Goal: Book appointment/travel/reservation

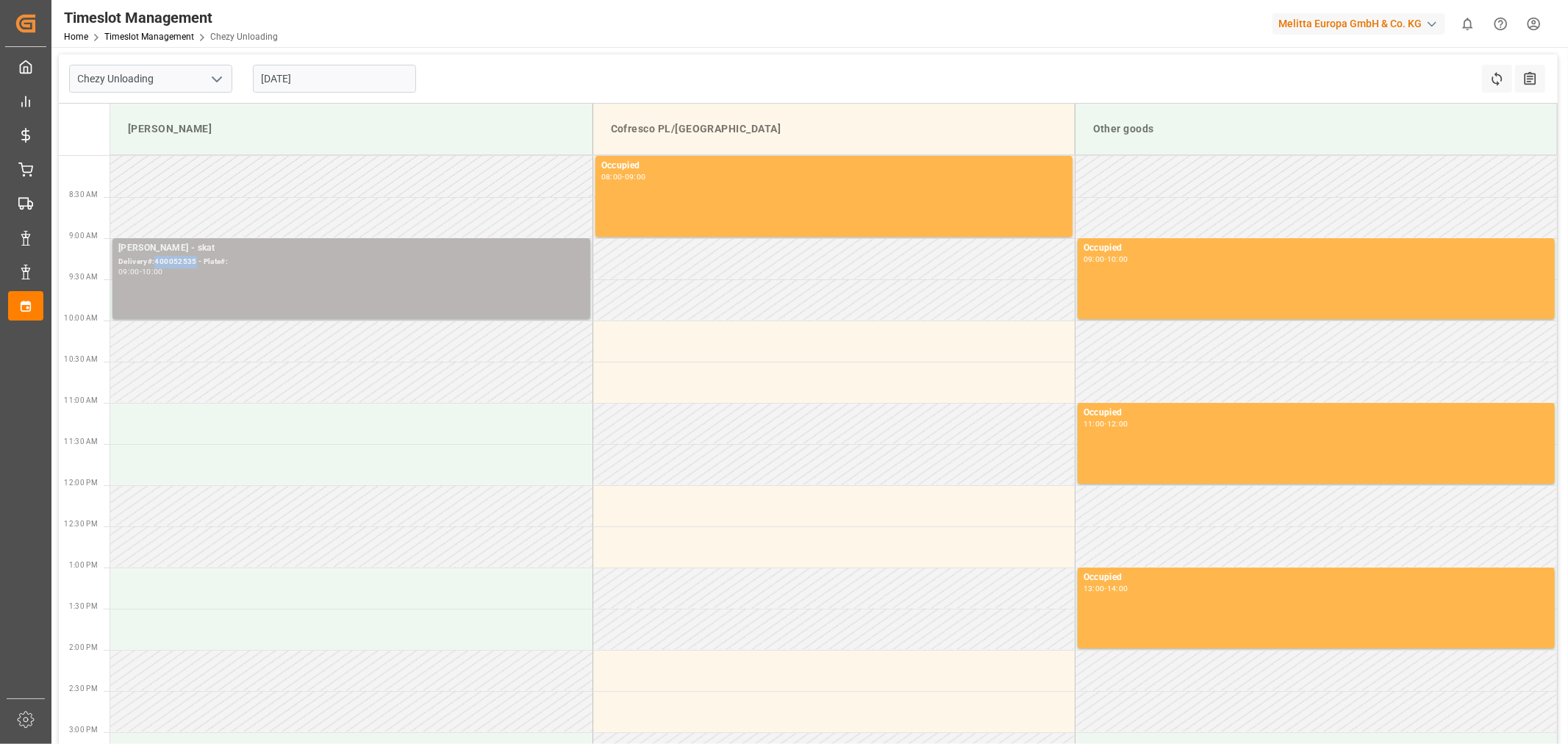
copy div "400052535"
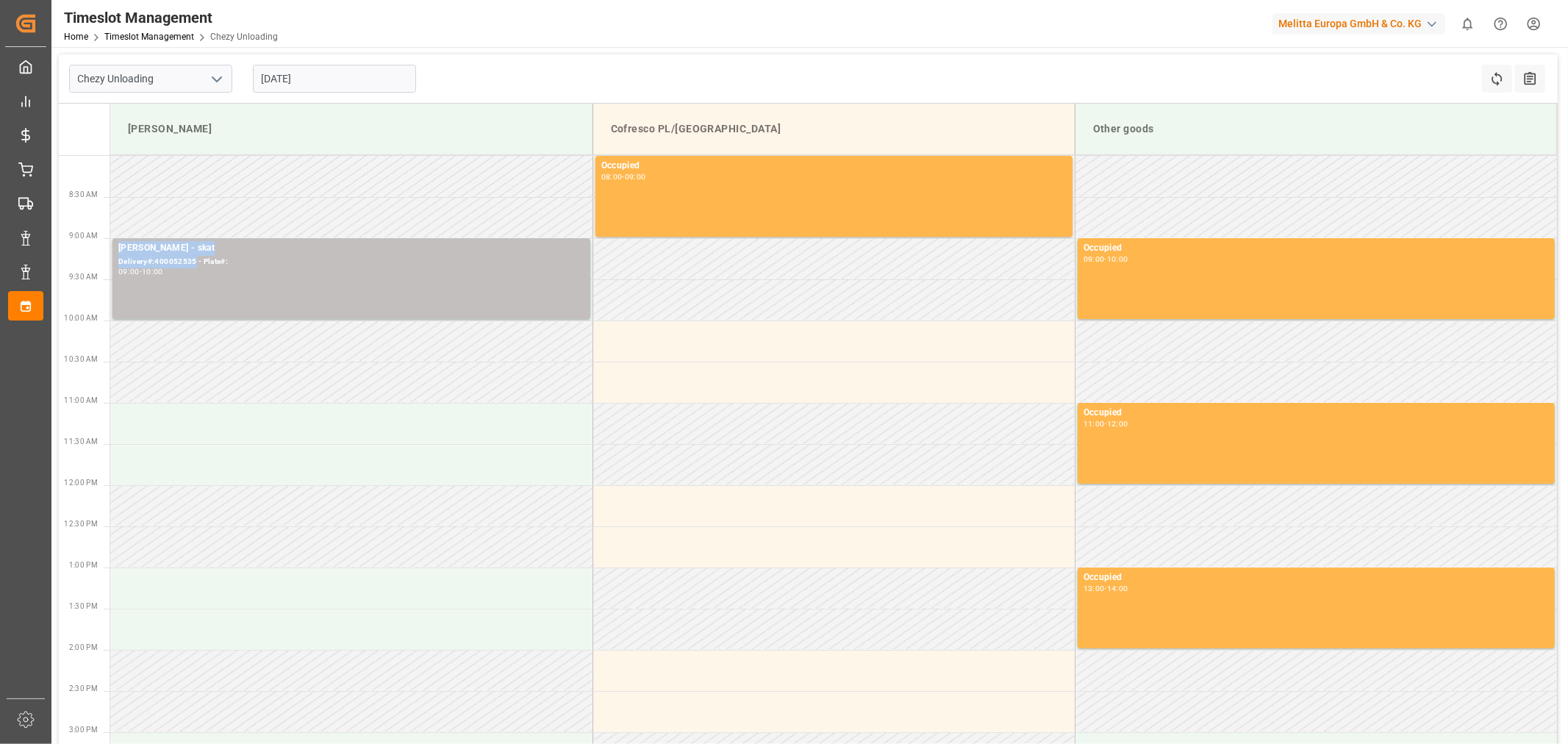
drag, startPoint x: 194, startPoint y: 261, endPoint x: 166, endPoint y: 197, distance: 69.9
click at [160, 207] on tbody "Occupied 08:00 - 09:00 Melitta Minden - skat Delivery#:400052535 - Plate#: 09:0…" at bounding box center [834, 544] width 1447 height 777
click at [166, 197] on td at bounding box center [351, 217] width 482 height 41
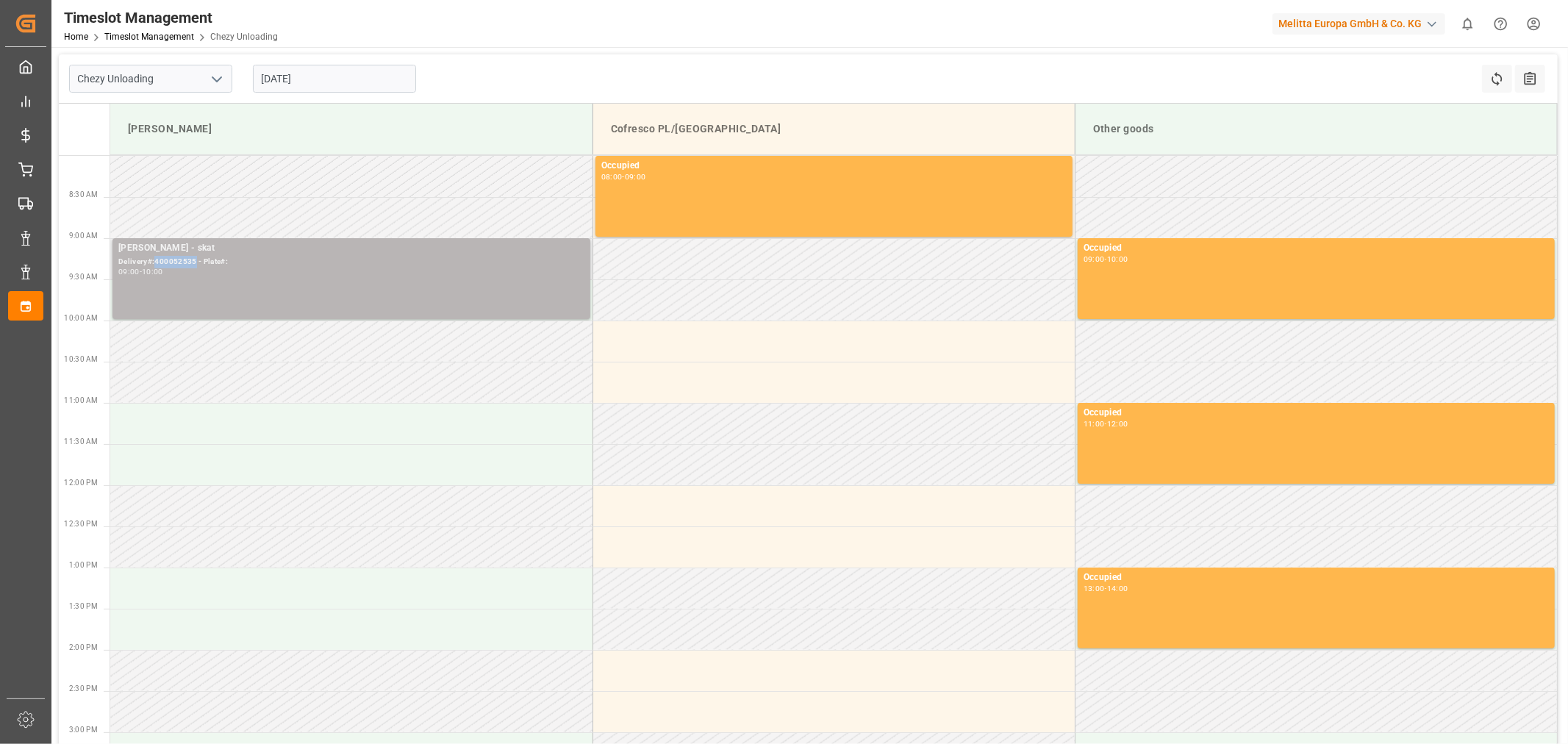
drag, startPoint x: 194, startPoint y: 263, endPoint x: 155, endPoint y: 263, distance: 39.0
click at [155, 263] on div "Delivery#:400052535 - Plate#:" at bounding box center [351, 262] width 466 height 13
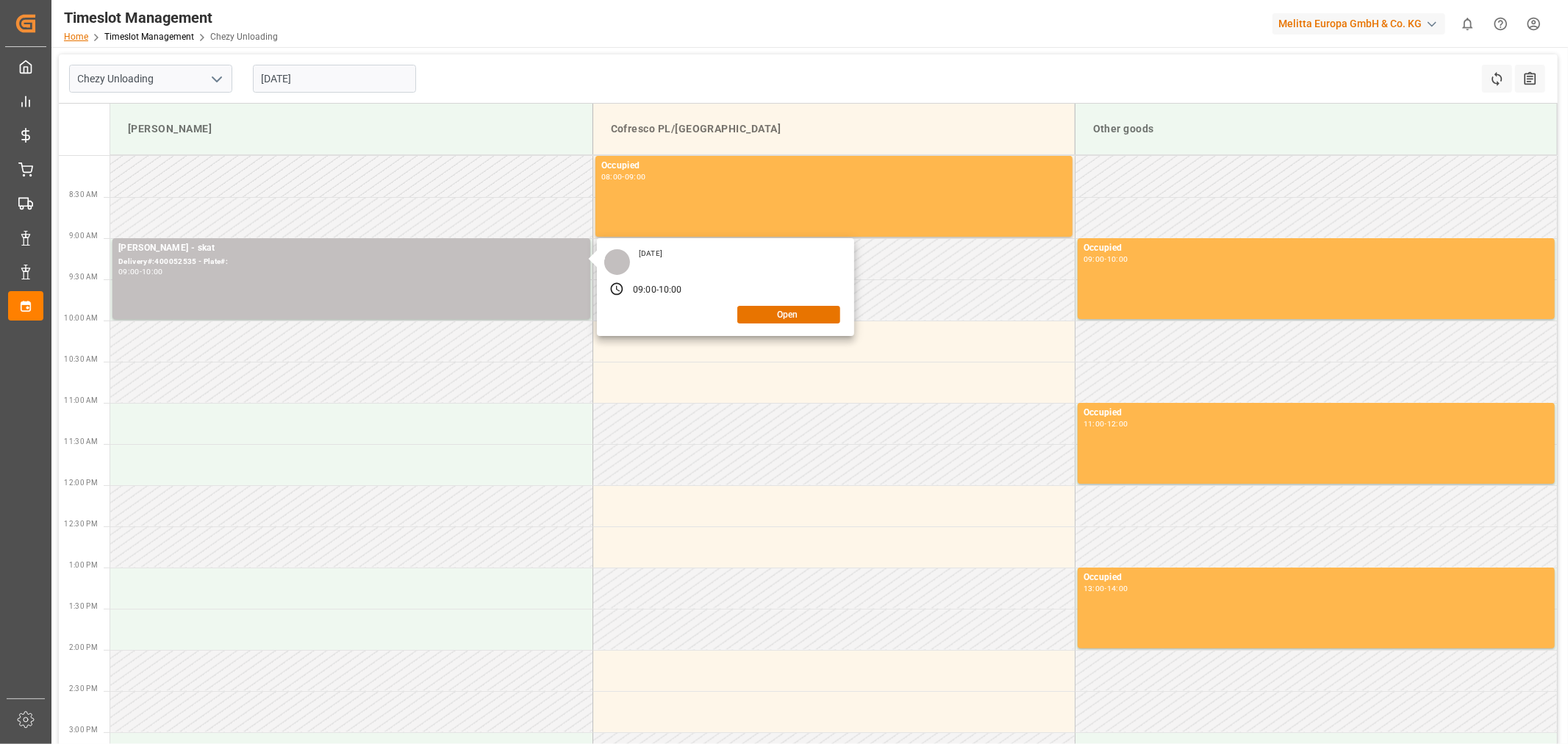
copy div "400052535"
click at [783, 313] on button "Open" at bounding box center [789, 314] width 103 height 17
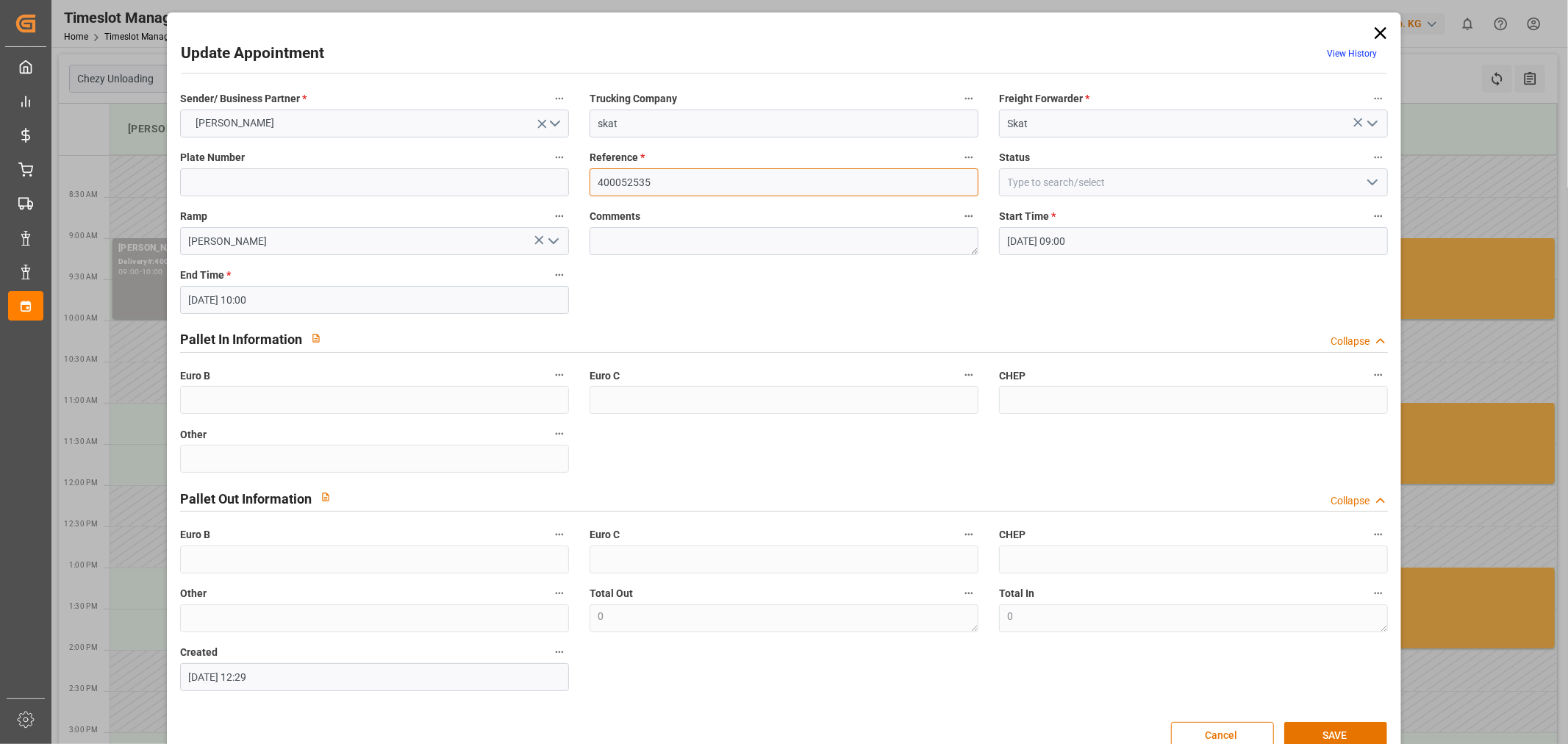
click at [686, 175] on input "400052535" at bounding box center [784, 182] width 389 height 28
click at [1383, 30] on icon at bounding box center [1380, 33] width 20 height 20
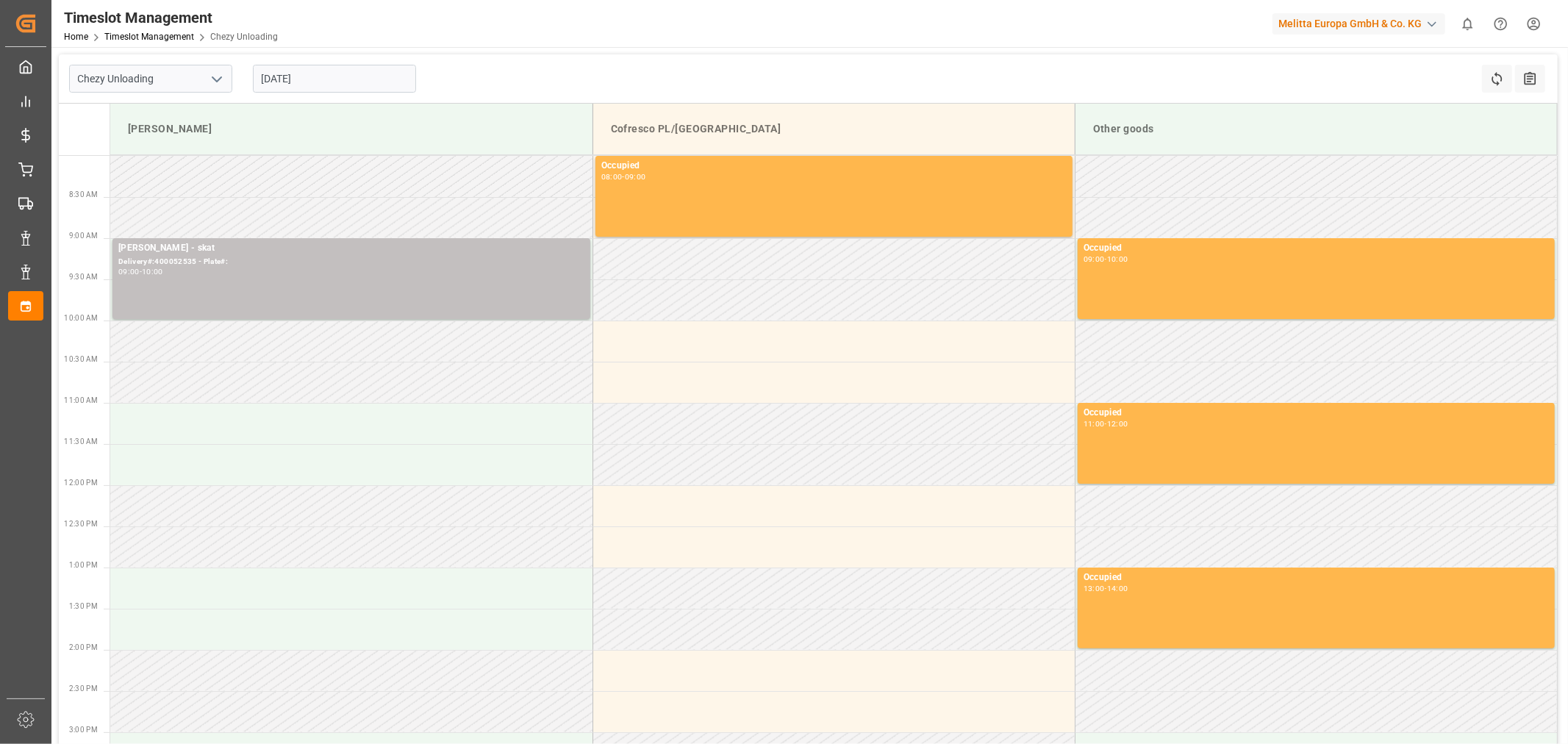
click at [368, 71] on input "05-09-2025" at bounding box center [334, 79] width 163 height 28
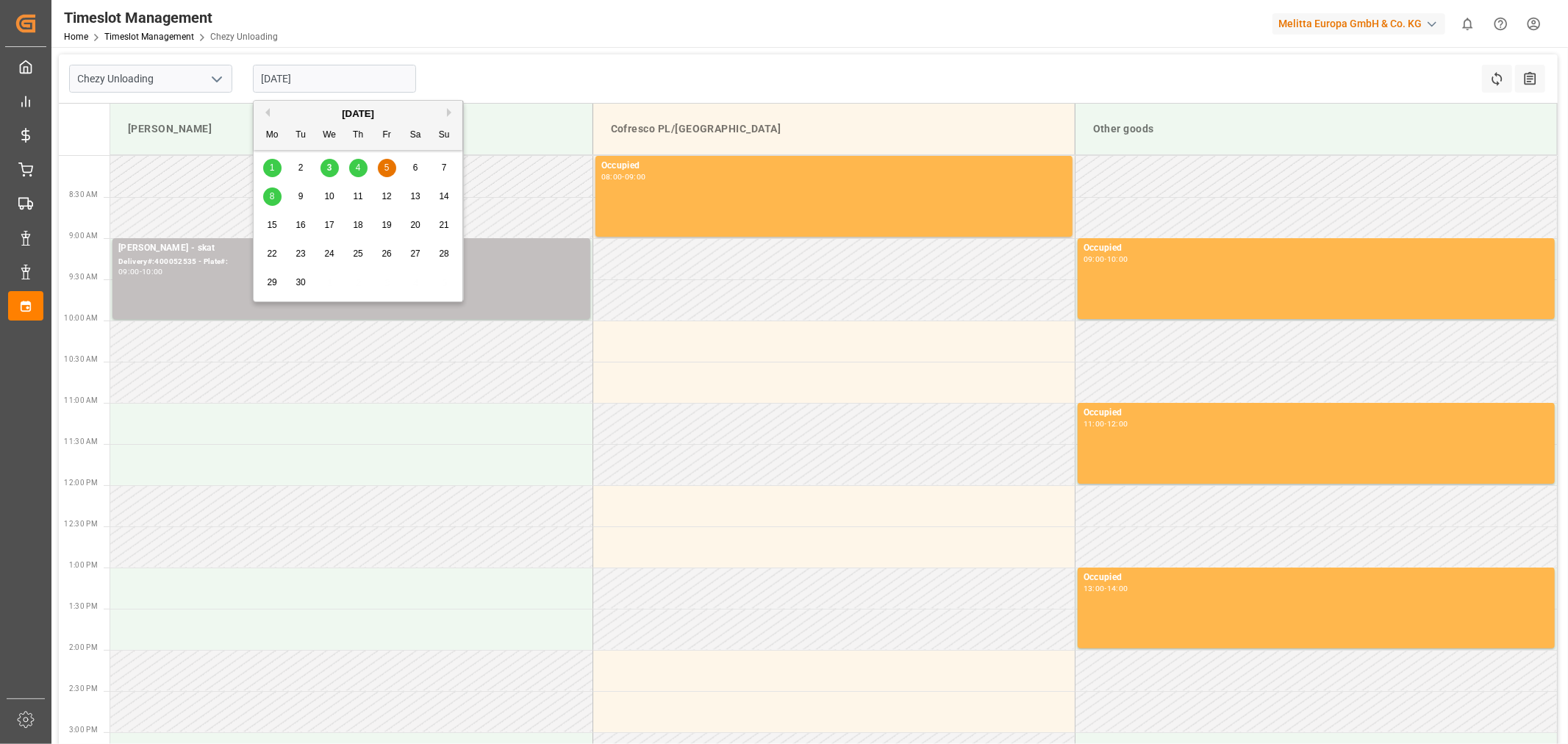
click at [263, 198] on div "8" at bounding box center [272, 197] width 18 height 17
type input "08-09-2025"
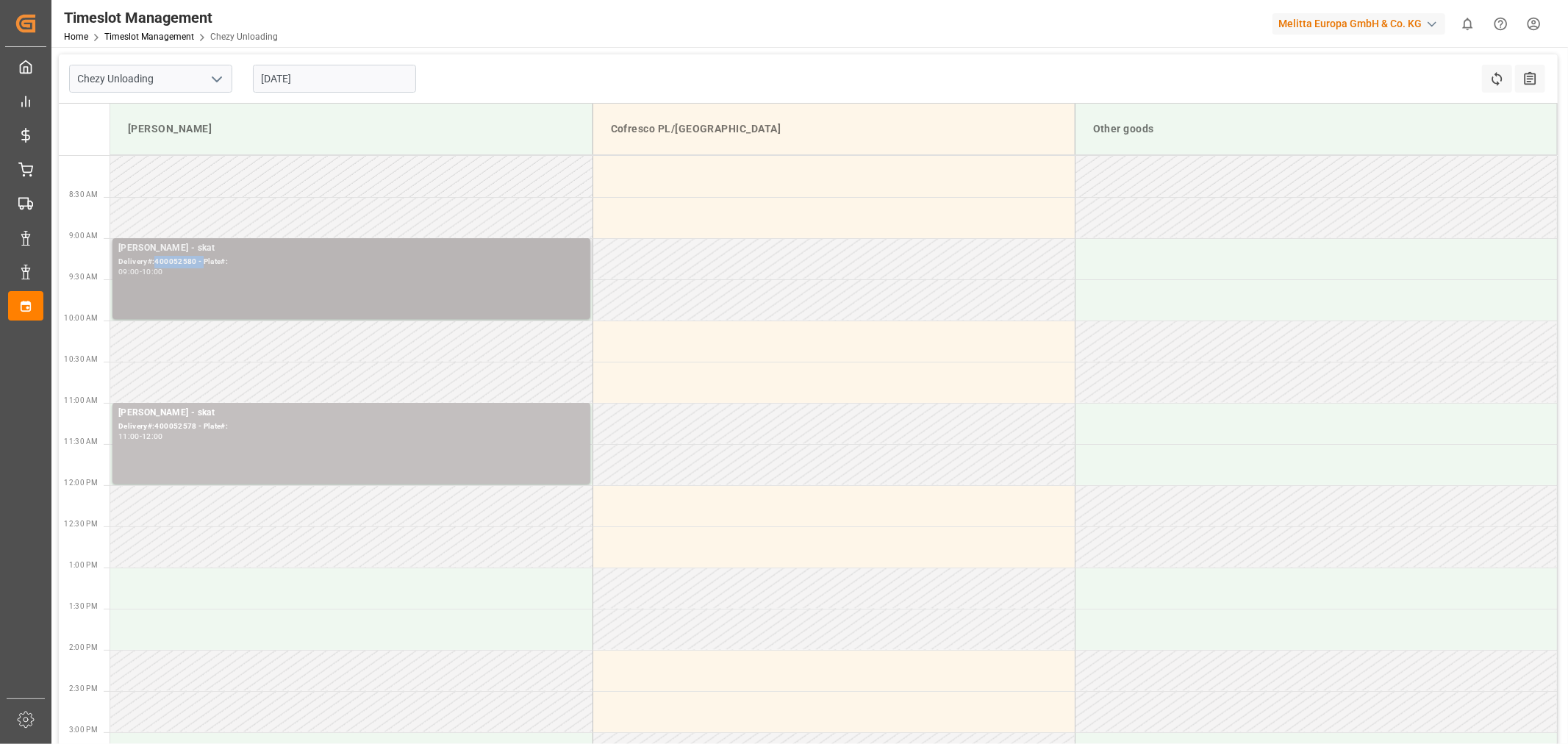
copy div "400052580 -"
drag, startPoint x: 203, startPoint y: 260, endPoint x: 160, endPoint y: 266, distance: 43.4
click at [160, 266] on div "Delivery#:400052580 - Plate#:" at bounding box center [351, 262] width 466 height 13
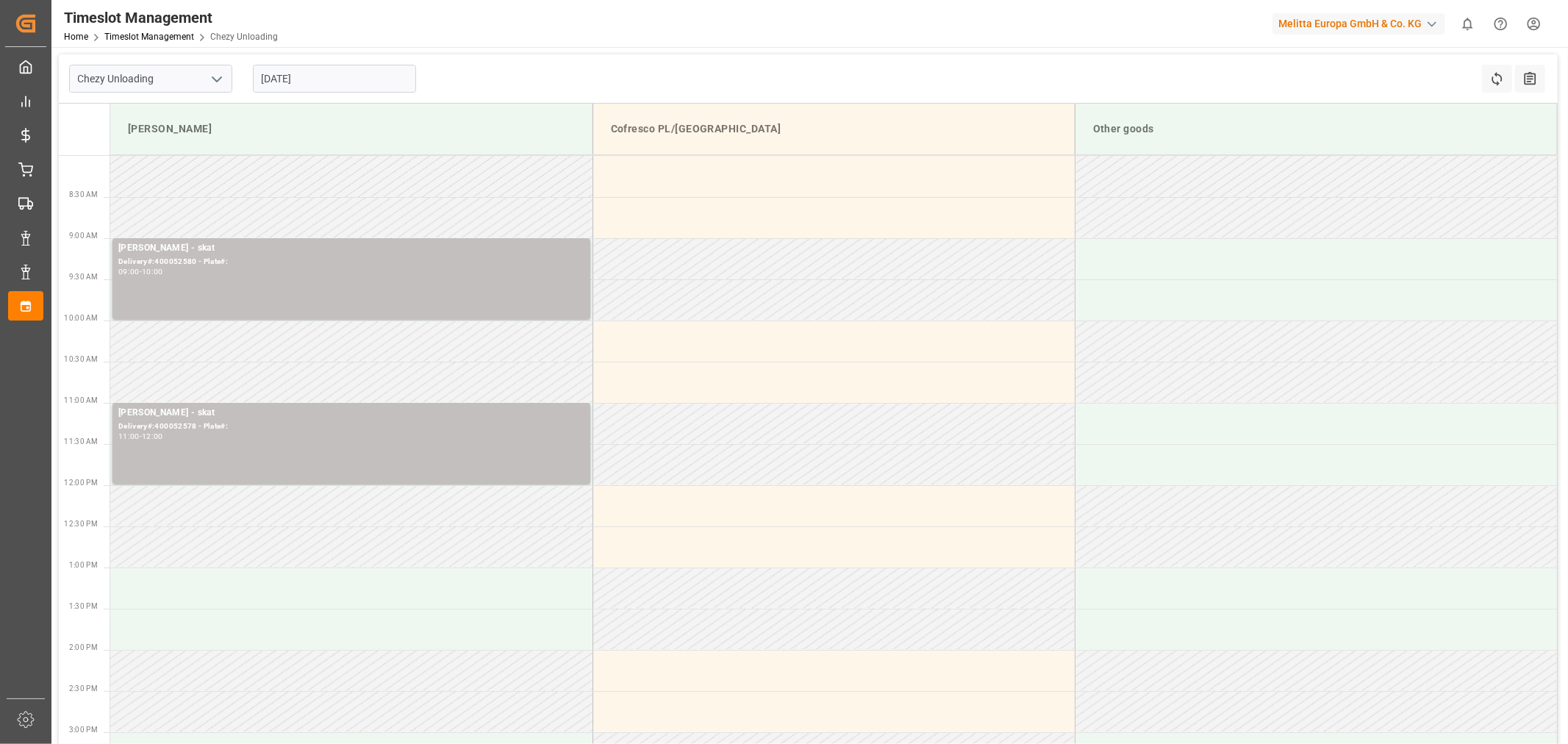
drag, startPoint x: 720, startPoint y: 27, endPoint x: 562, endPoint y: 2, distance: 160.0
click at [562, 2] on div "Timeslot Management Home Timeslot Management Chezy Unloading Melitta Europa Gmb…" at bounding box center [804, 23] width 1527 height 47
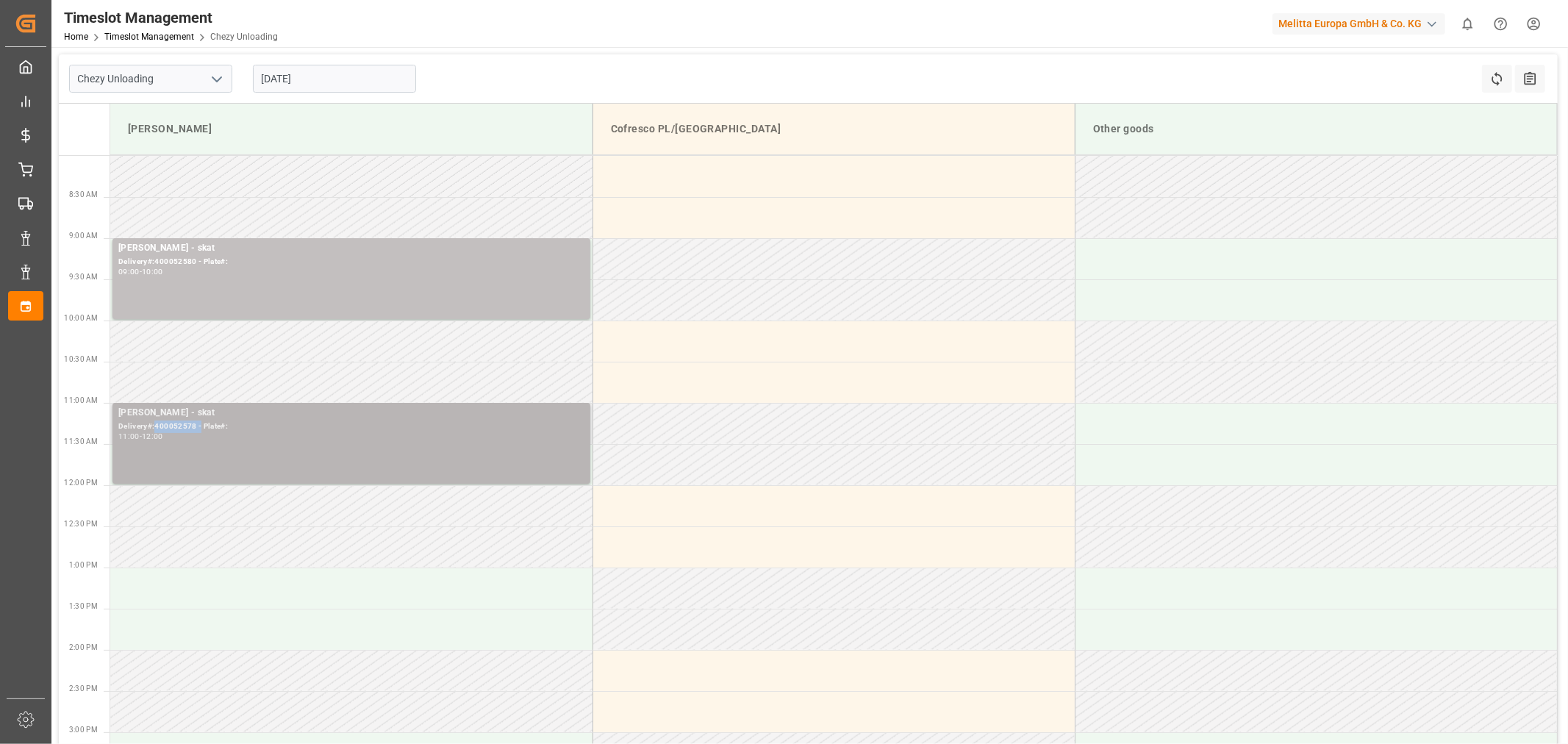
drag, startPoint x: 194, startPoint y: 428, endPoint x: 154, endPoint y: 428, distance: 40.0
click at [154, 428] on div "Delivery#:400052578 - Plate#:" at bounding box center [351, 427] width 466 height 13
copy div "400052578 -"
